Goal: Task Accomplishment & Management: Manage account settings

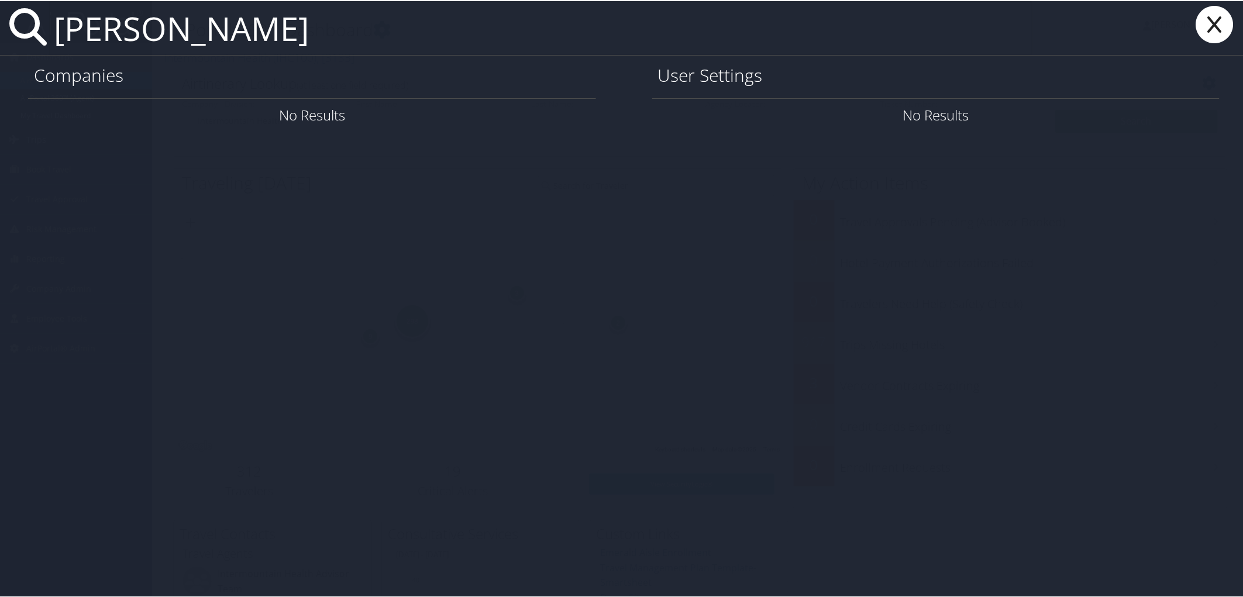
type input "[PERSON_NAME]"
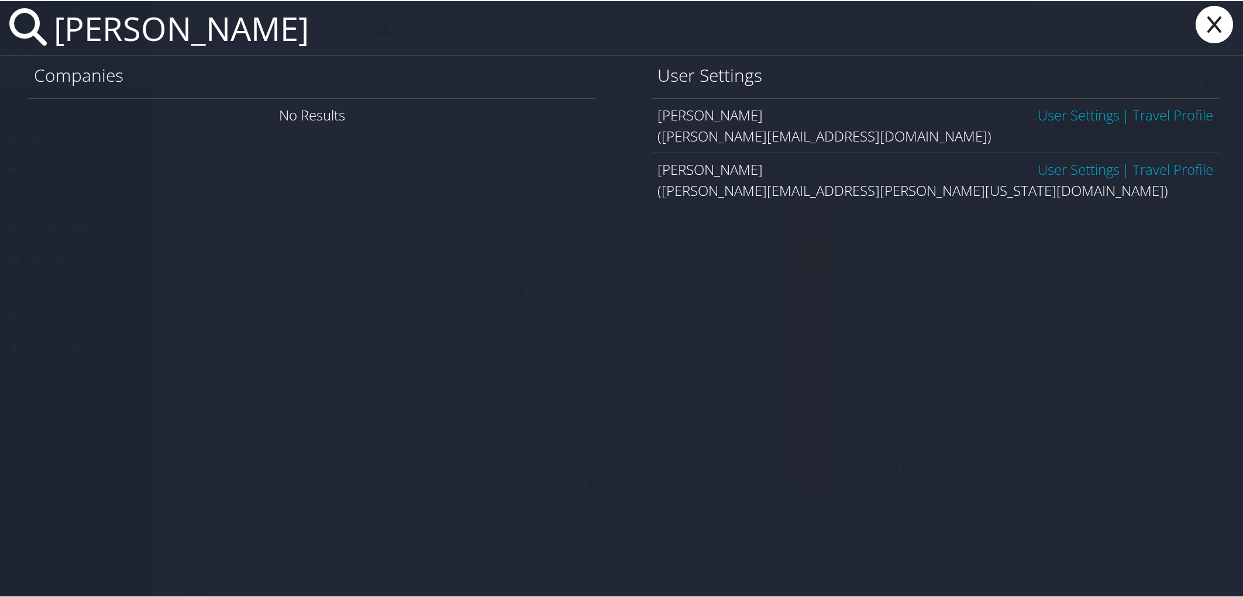
click at [1051, 120] on link "User Settings" at bounding box center [1078, 113] width 82 height 19
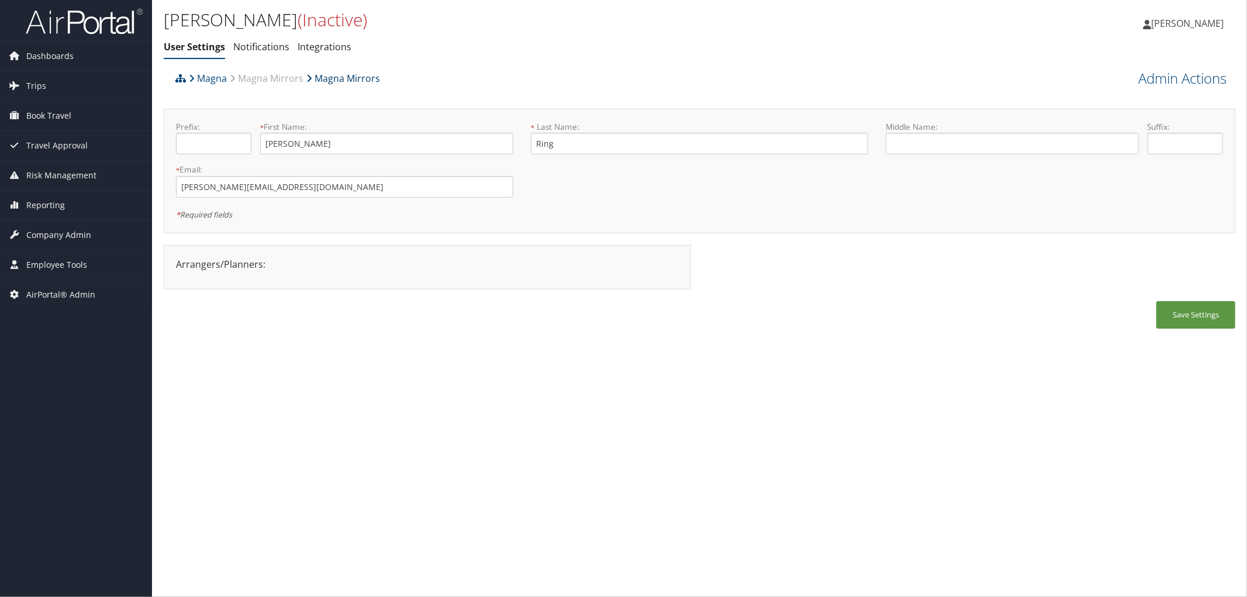
click at [326, 72] on link "Magna Mirrors" at bounding box center [343, 78] width 74 height 23
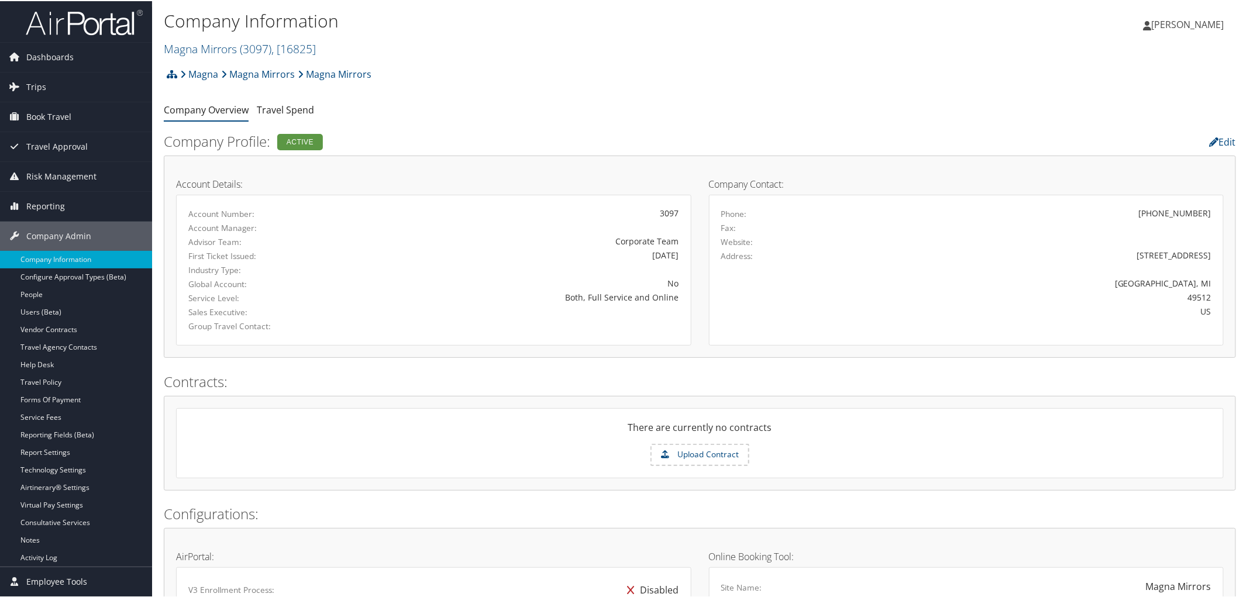
scroll to position [260, 0]
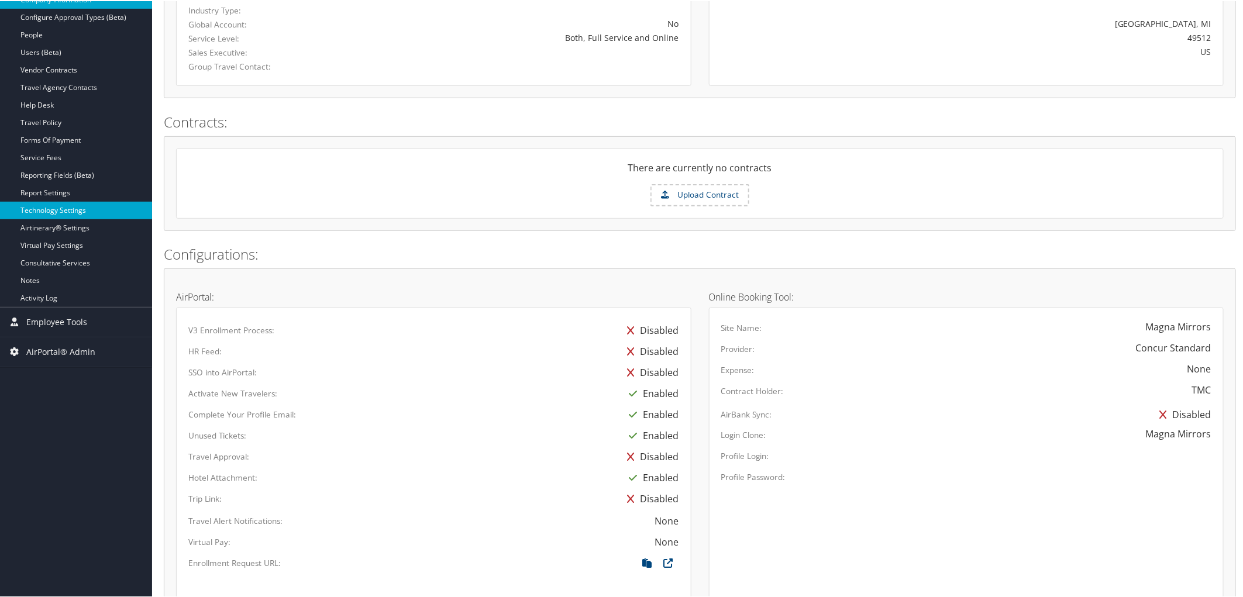
click at [67, 208] on link "Technology Settings" at bounding box center [76, 210] width 152 height 18
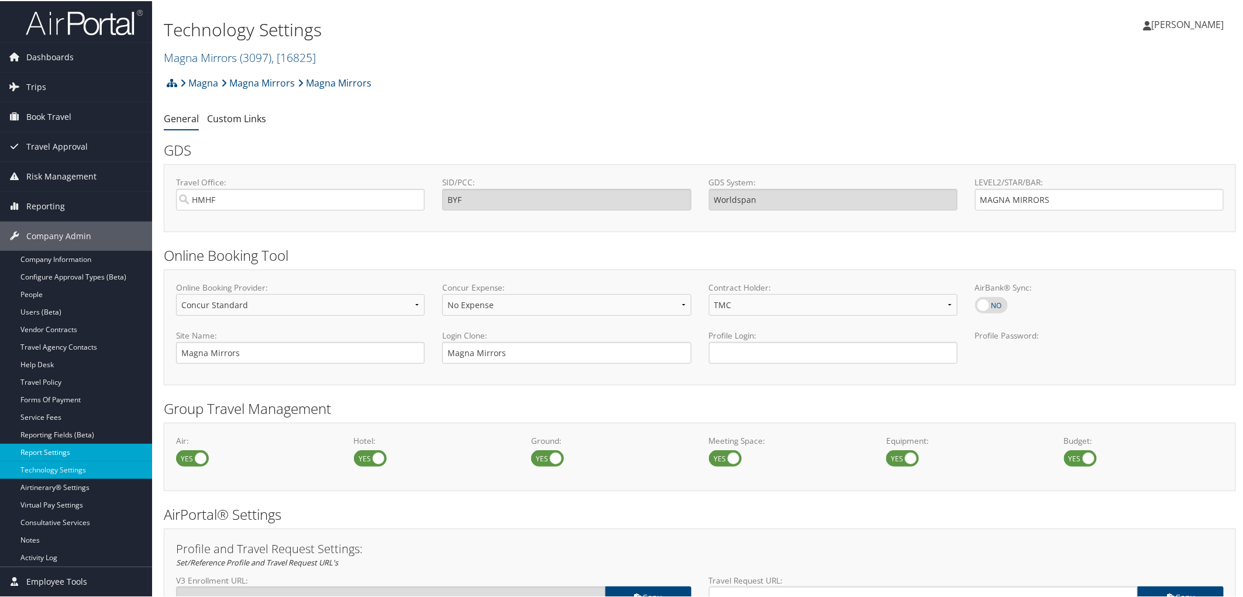
click at [43, 444] on link "Report Settings" at bounding box center [76, 452] width 152 height 18
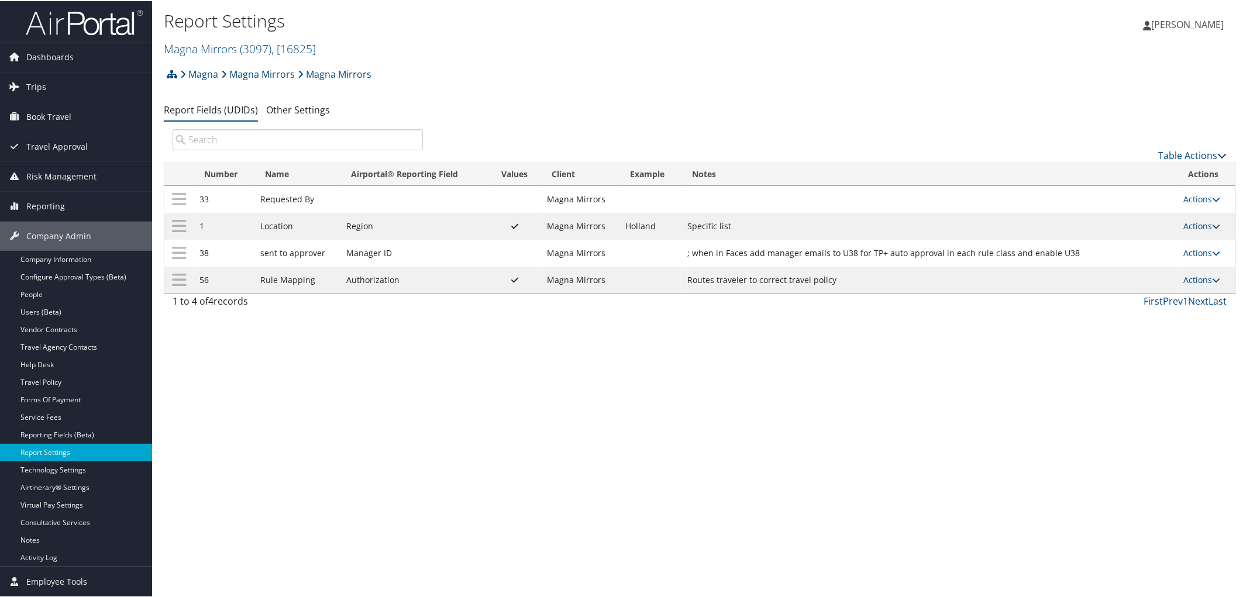
click at [1186, 227] on link "Actions" at bounding box center [1202, 224] width 37 height 11
click at [1137, 251] on link "Update Report Field Values" at bounding box center [1152, 244] width 126 height 20
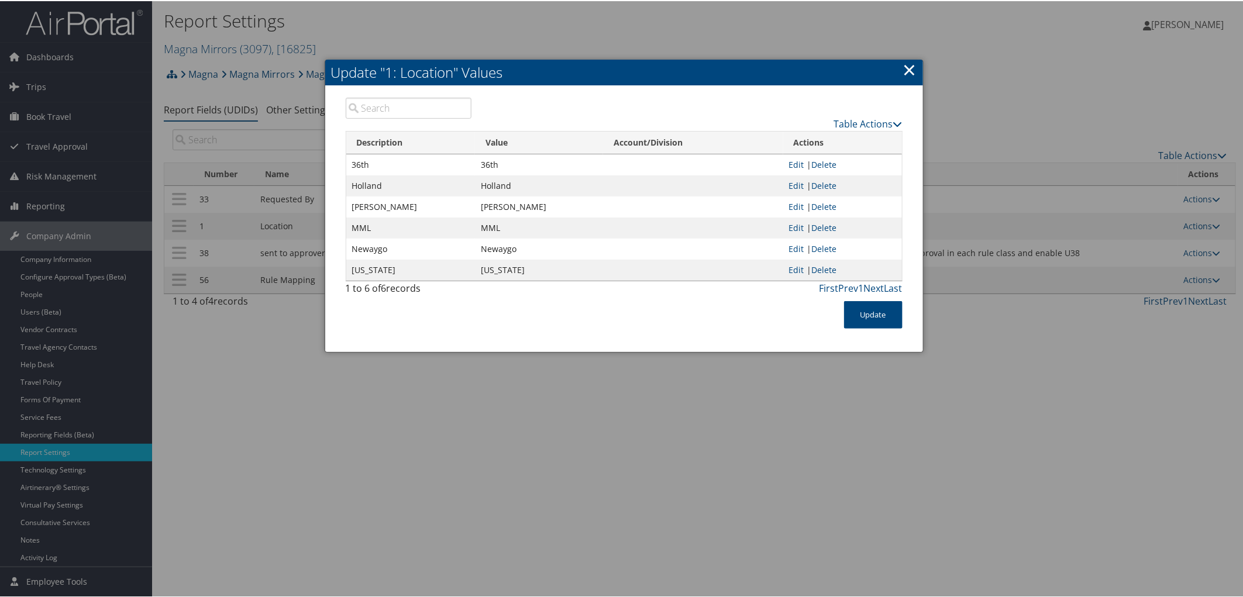
click at [905, 66] on link "×" at bounding box center [909, 68] width 13 height 23
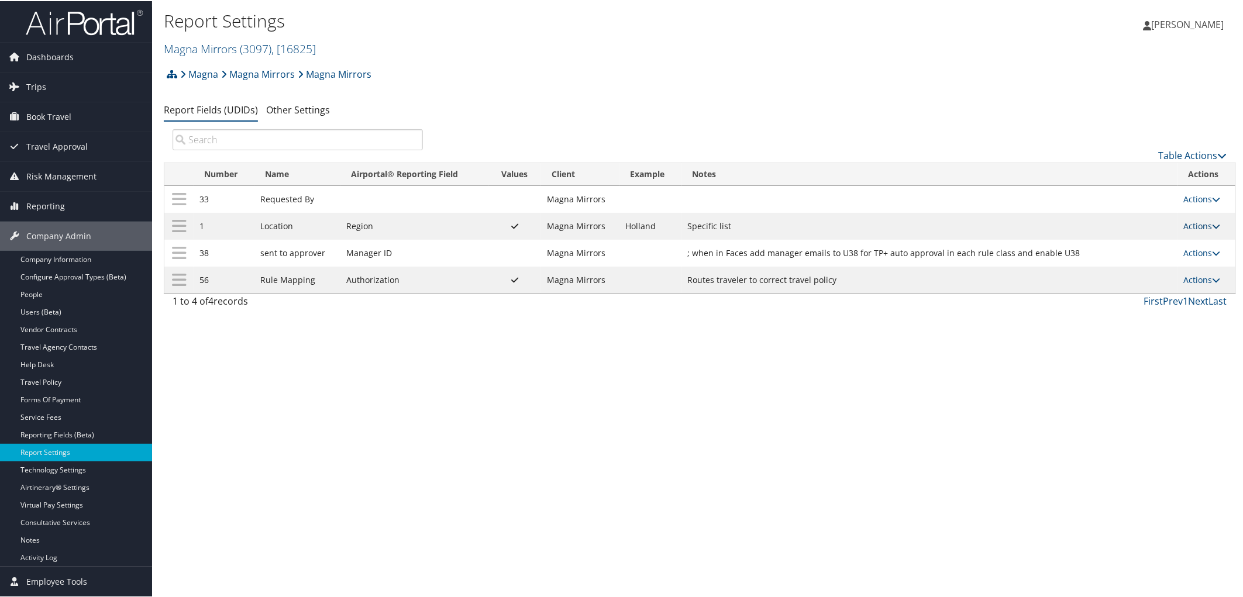
click at [1205, 228] on link "Actions" at bounding box center [1202, 224] width 37 height 11
click at [1166, 241] on link "Update Report Field Values" at bounding box center [1152, 244] width 126 height 20
